Goal: Task Accomplishment & Management: Use online tool/utility

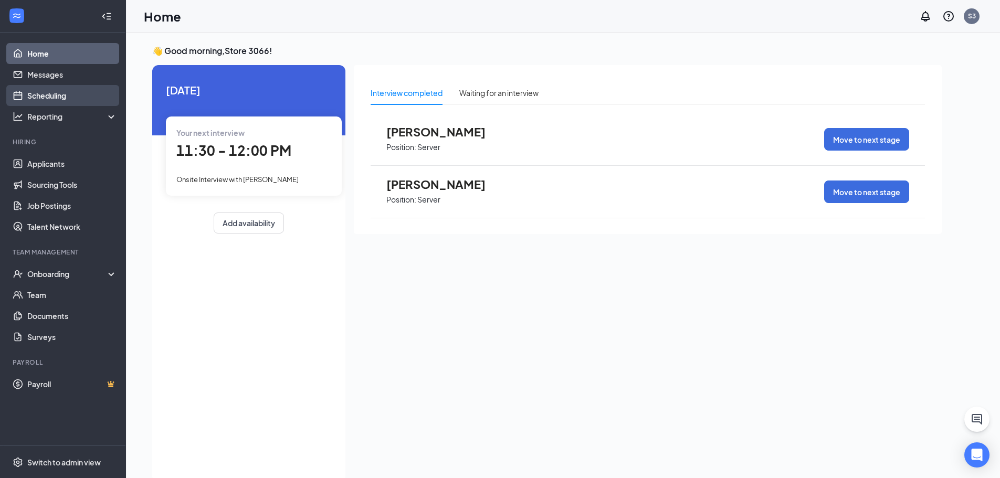
click at [71, 96] on link "Scheduling" at bounding box center [72, 95] width 90 height 21
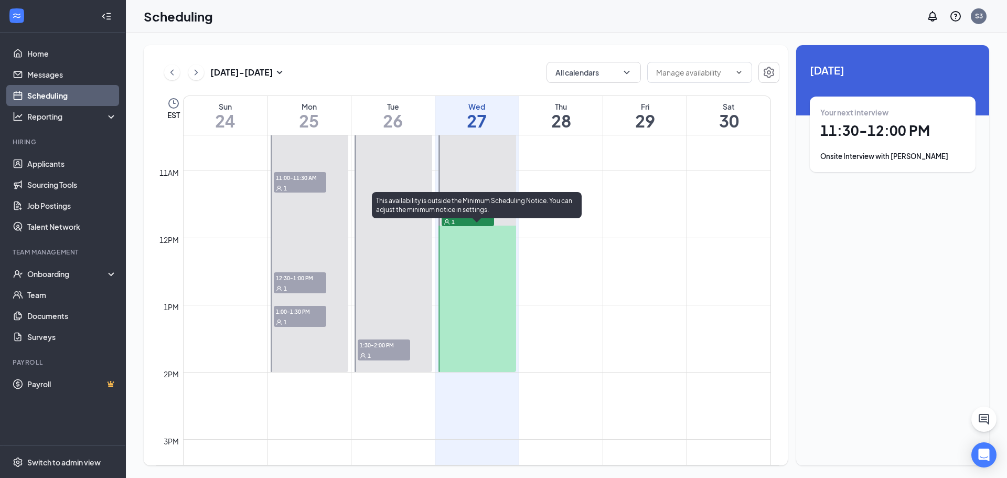
scroll to position [726, 0]
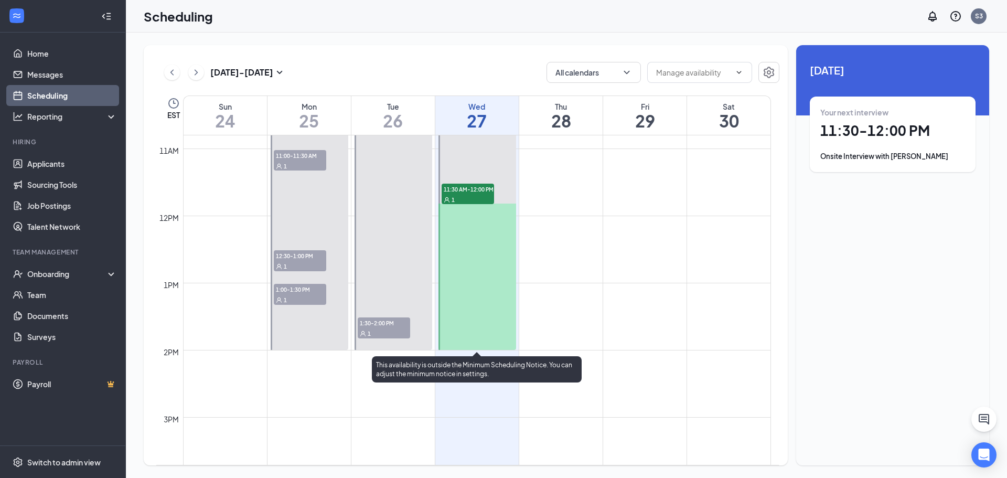
click at [485, 195] on div "1" at bounding box center [468, 199] width 52 height 10
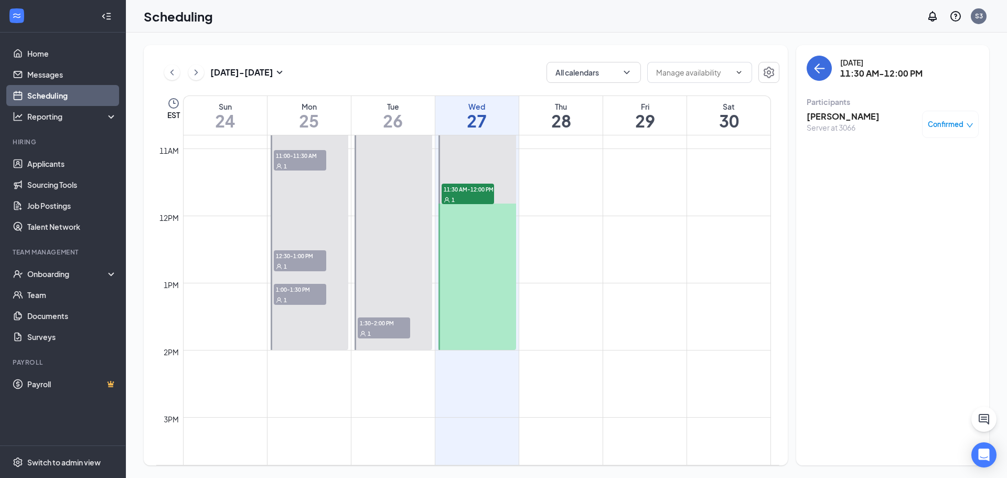
click at [863, 109] on div "Erica Critser Server at 3066 Confirmed" at bounding box center [893, 124] width 172 height 35
click at [812, 115] on h3 "[PERSON_NAME]" at bounding box center [843, 117] width 73 height 12
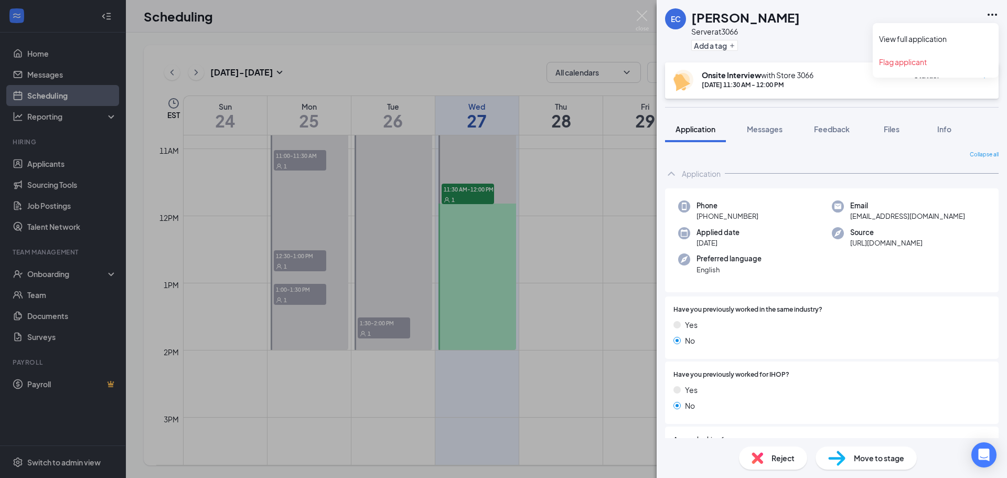
click at [988, 16] on icon "Ellipses" at bounding box center [992, 14] width 13 height 13
click at [946, 42] on link "View full application" at bounding box center [935, 39] width 113 height 10
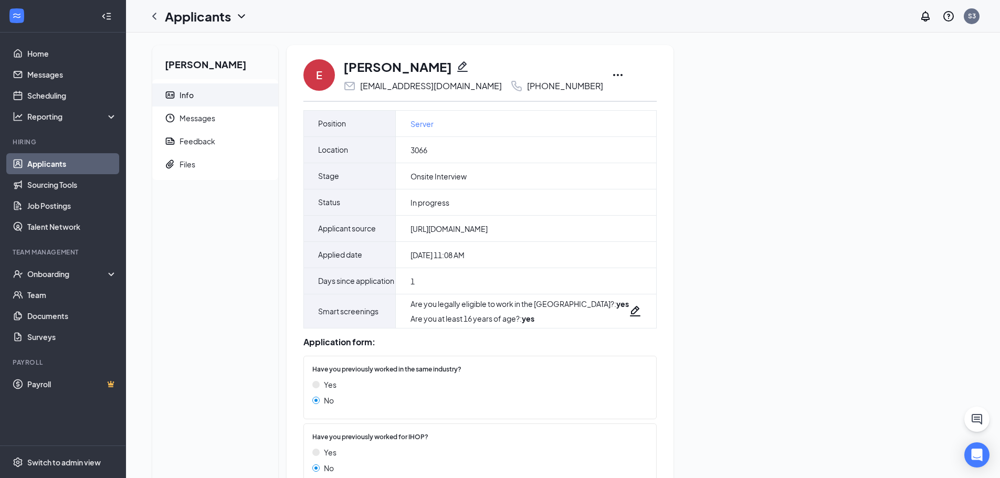
click at [611, 72] on icon "Ellipses" at bounding box center [617, 75] width 13 height 13
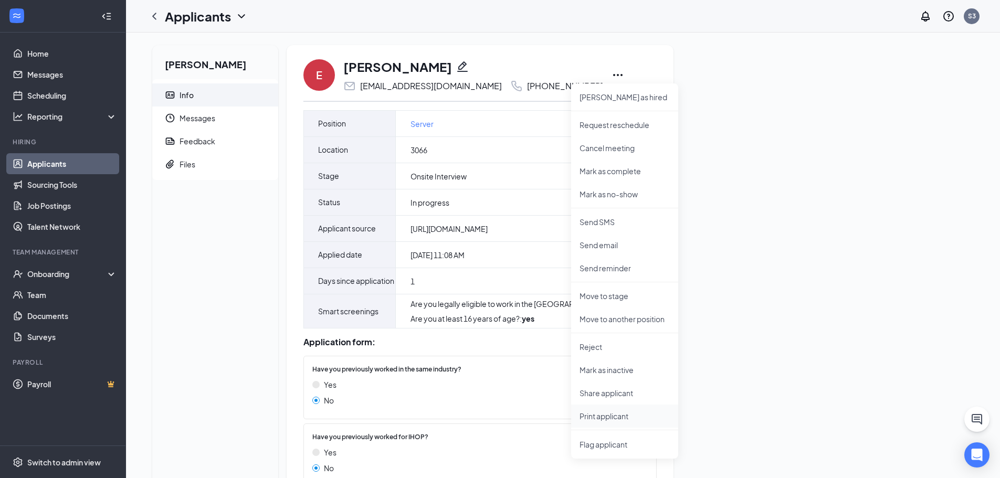
click at [596, 411] on p "Print applicant" at bounding box center [624, 416] width 90 height 10
